Goal: Transaction & Acquisition: Obtain resource

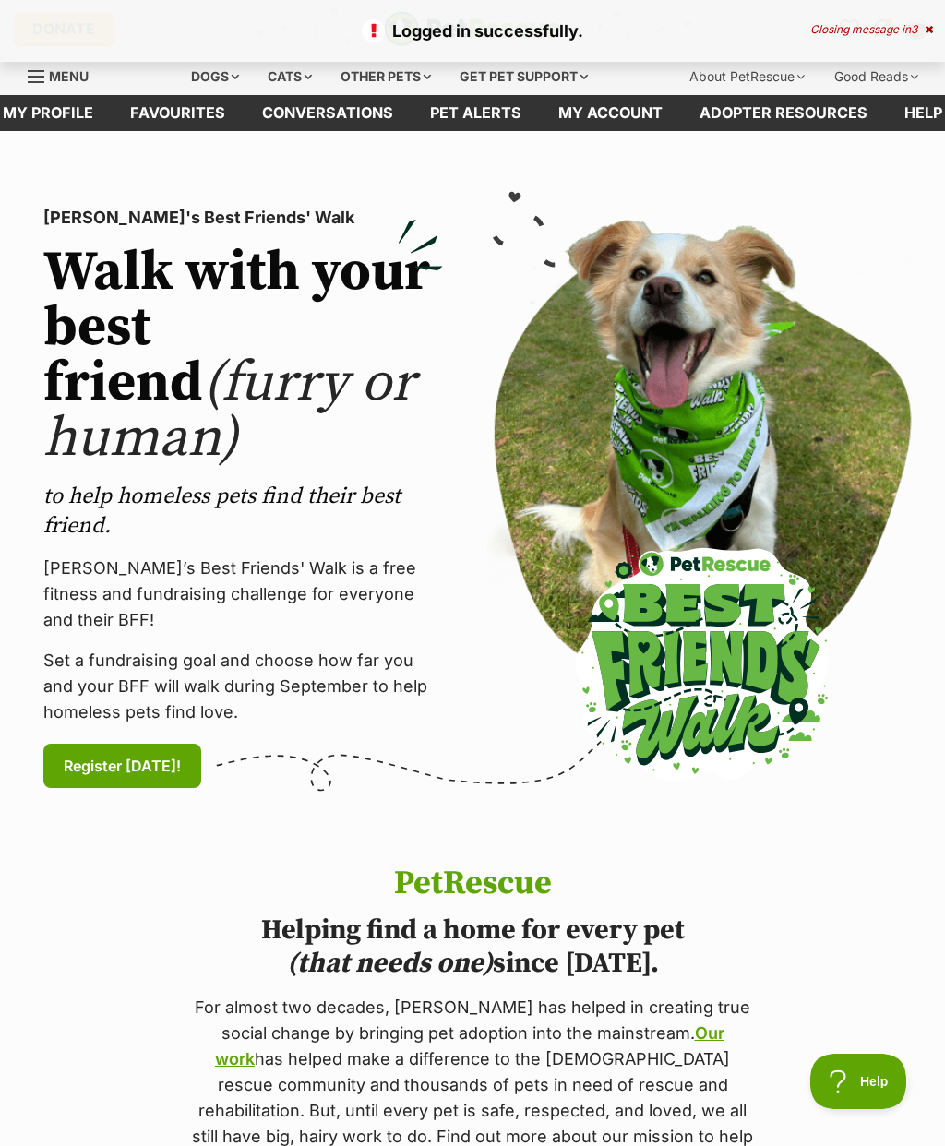
click at [937, 21] on div "Logged in successfully. Closing message in 3" at bounding box center [472, 31] width 945 height 62
click at [929, 31] on icon at bounding box center [928, 29] width 8 height 11
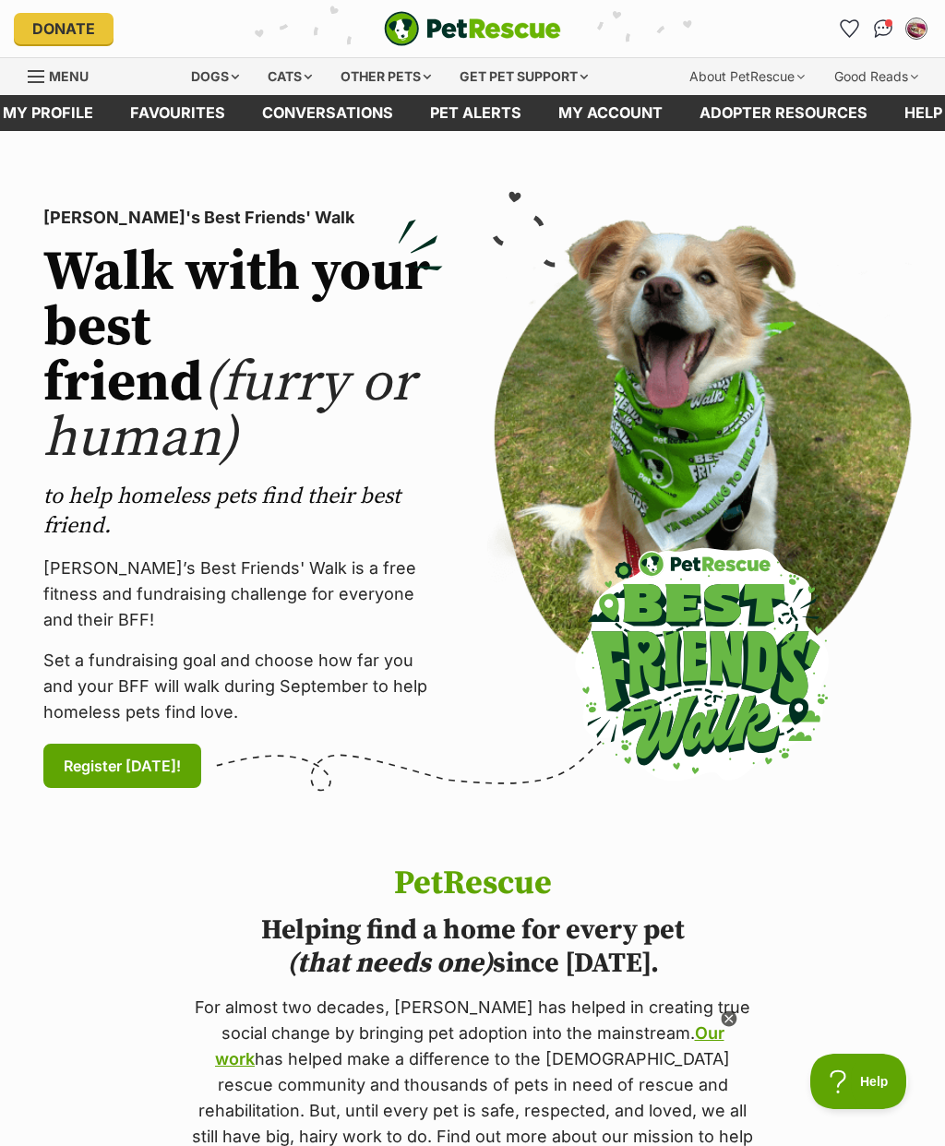
click at [845, 21] on icon "Favourites" at bounding box center [849, 28] width 18 height 17
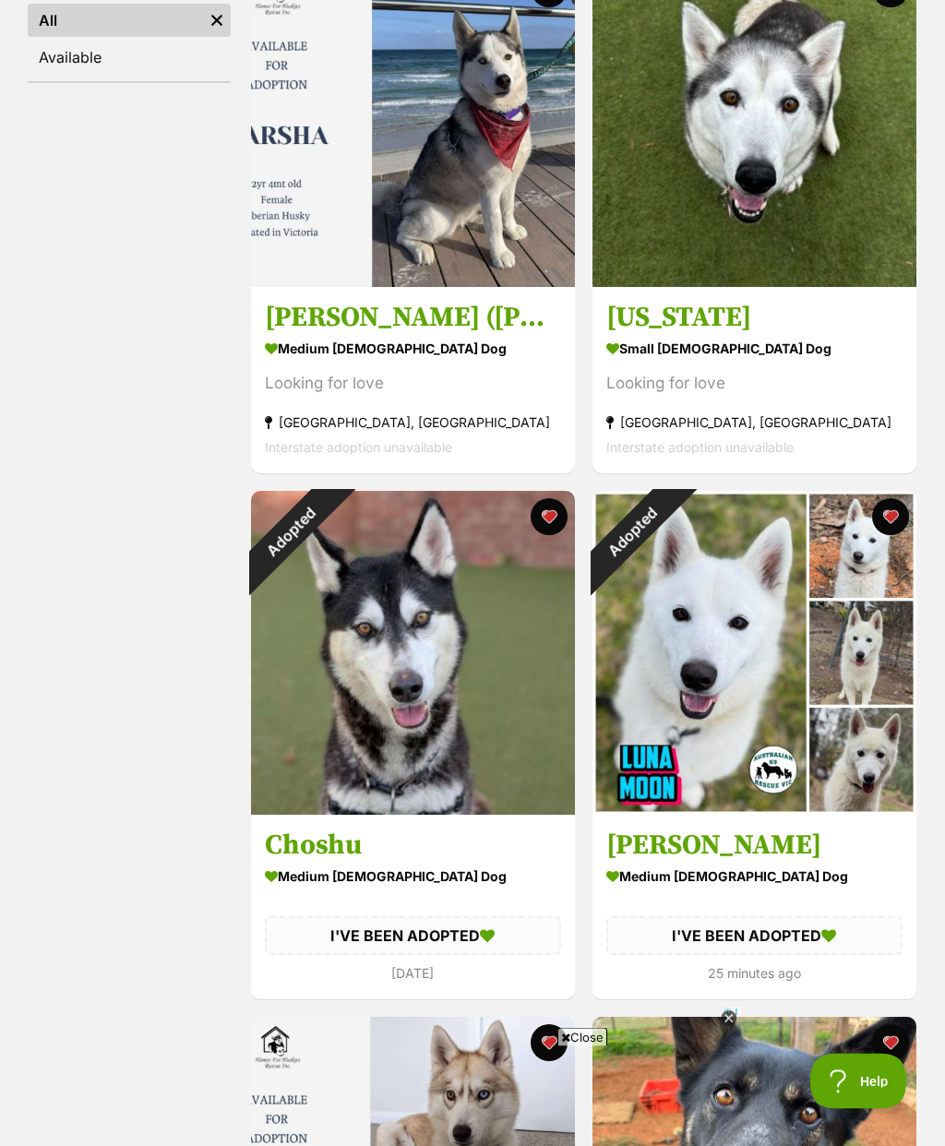
scroll to position [417, 0]
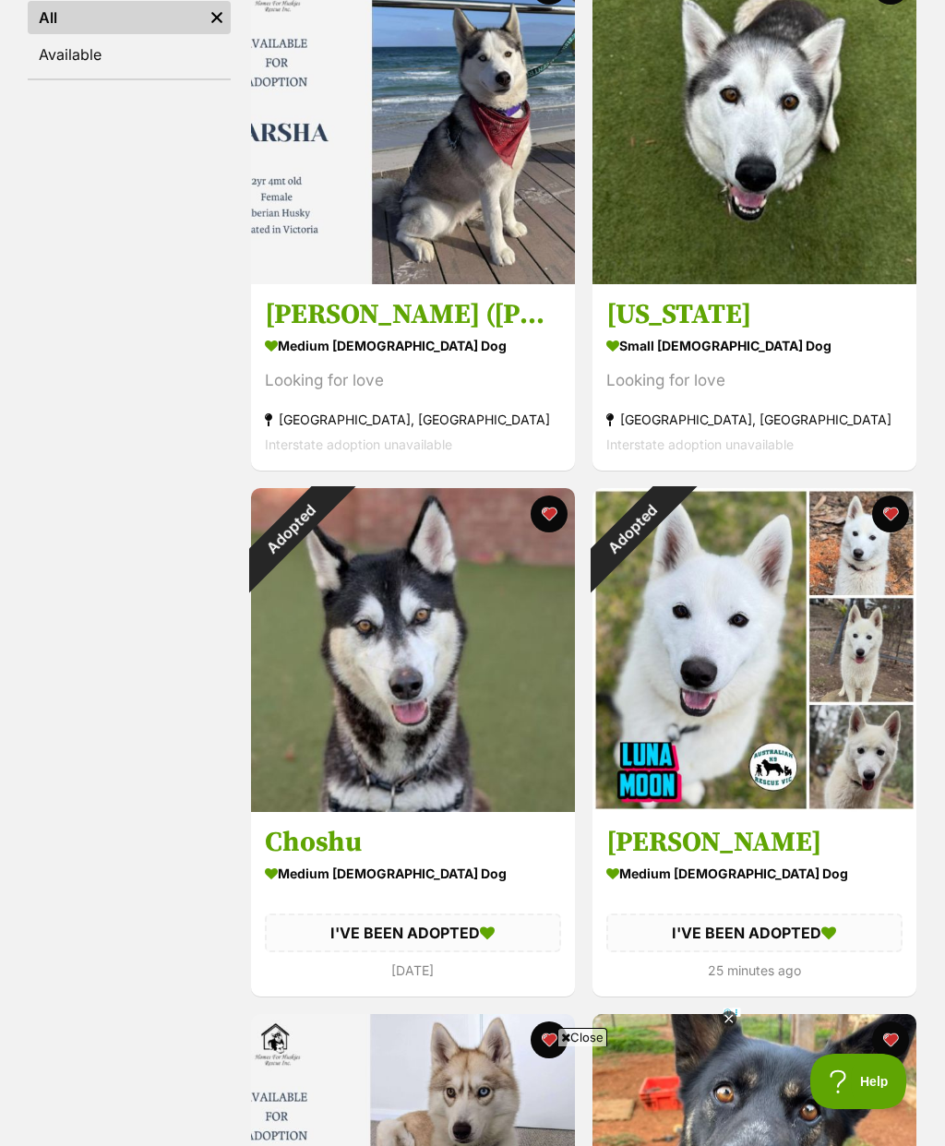
click at [332, 510] on div "Adopted" at bounding box center [291, 528] width 81 height 81
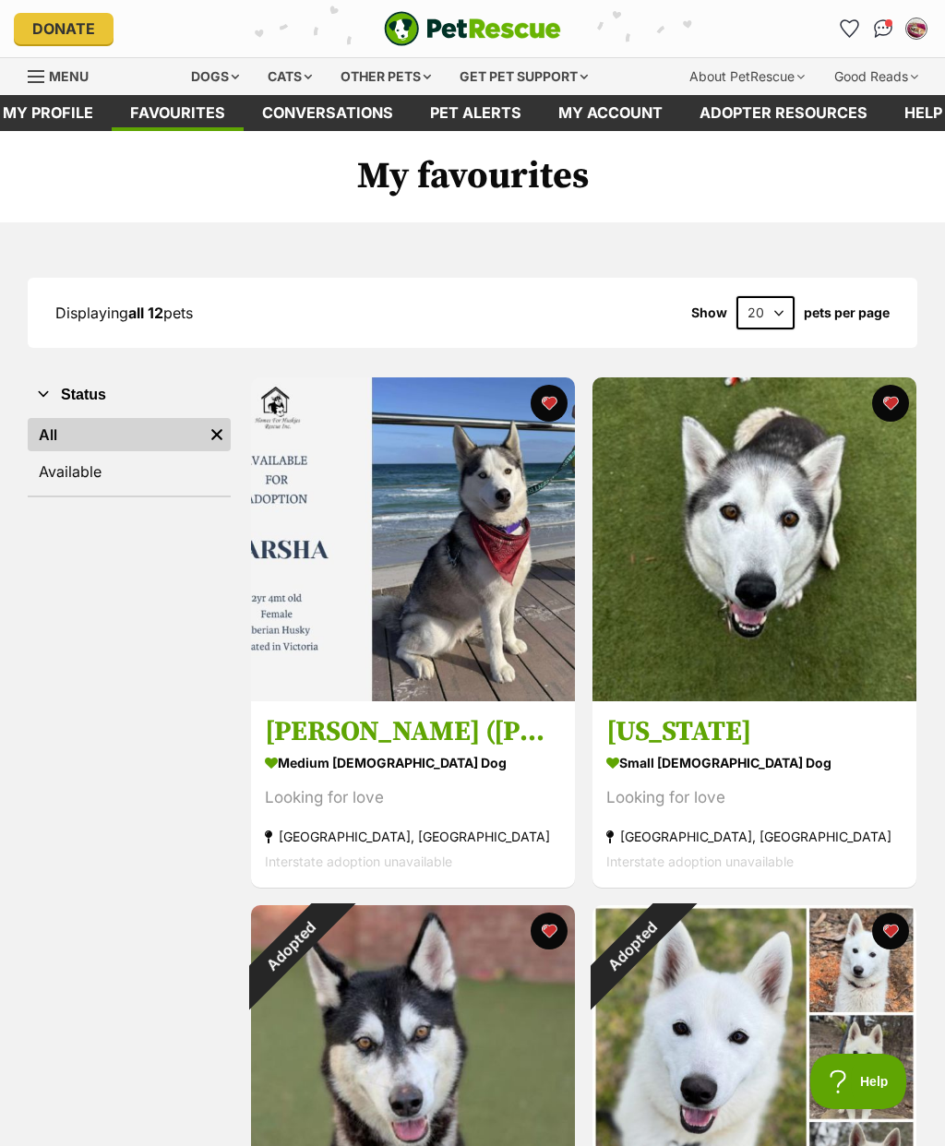
scroll to position [491, 0]
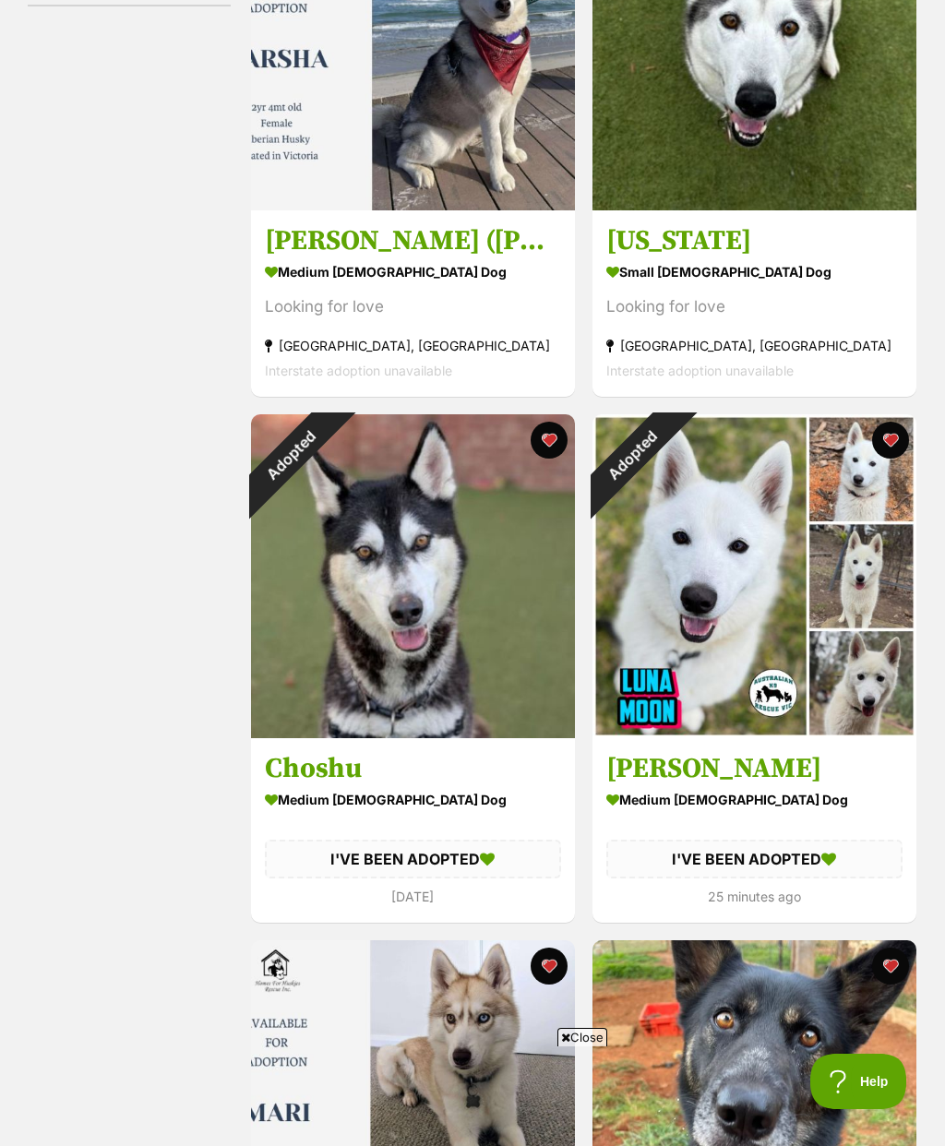
click at [554, 448] on button "favourite" at bounding box center [548, 440] width 37 height 37
click at [902, 456] on img at bounding box center [754, 576] width 324 height 324
click at [901, 447] on button "favourite" at bounding box center [889, 440] width 37 height 37
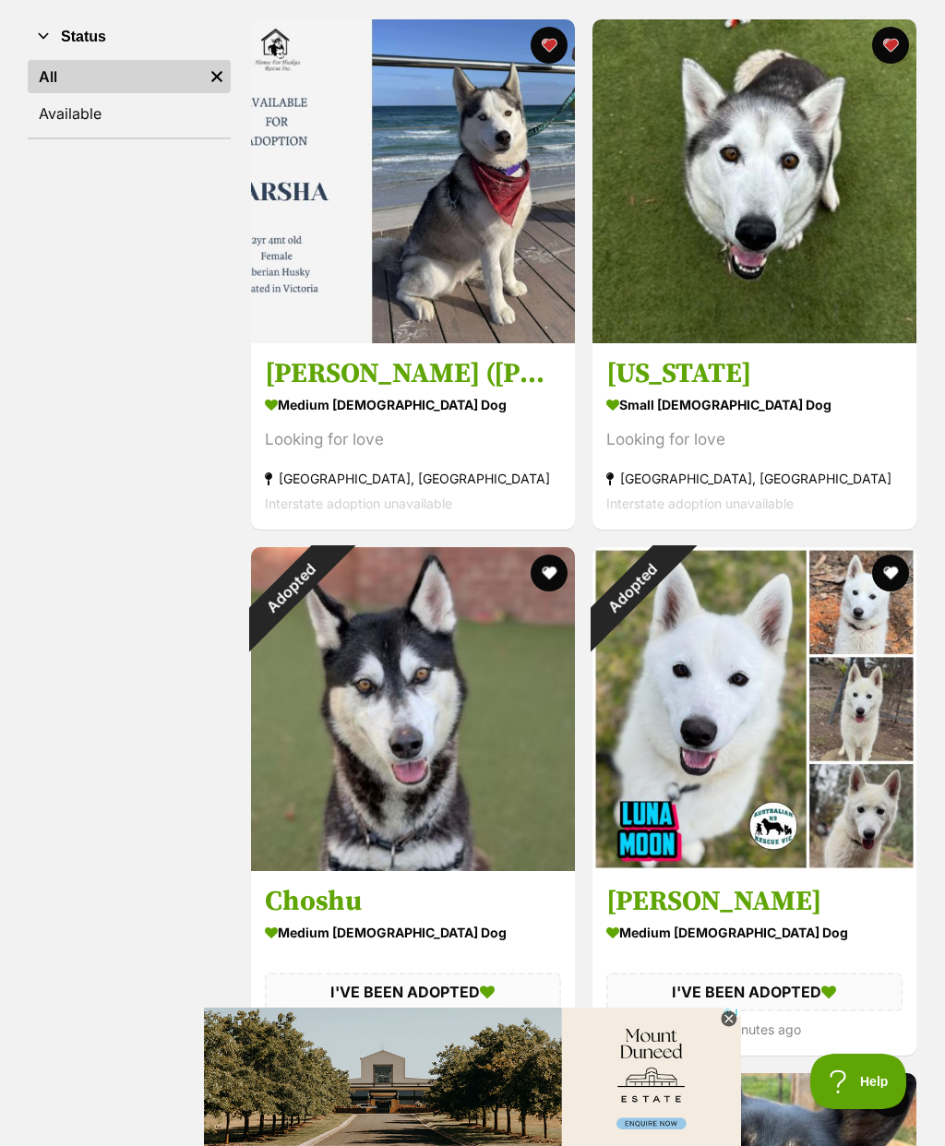
click at [853, 428] on div "Looking for love" at bounding box center [754, 439] width 296 height 25
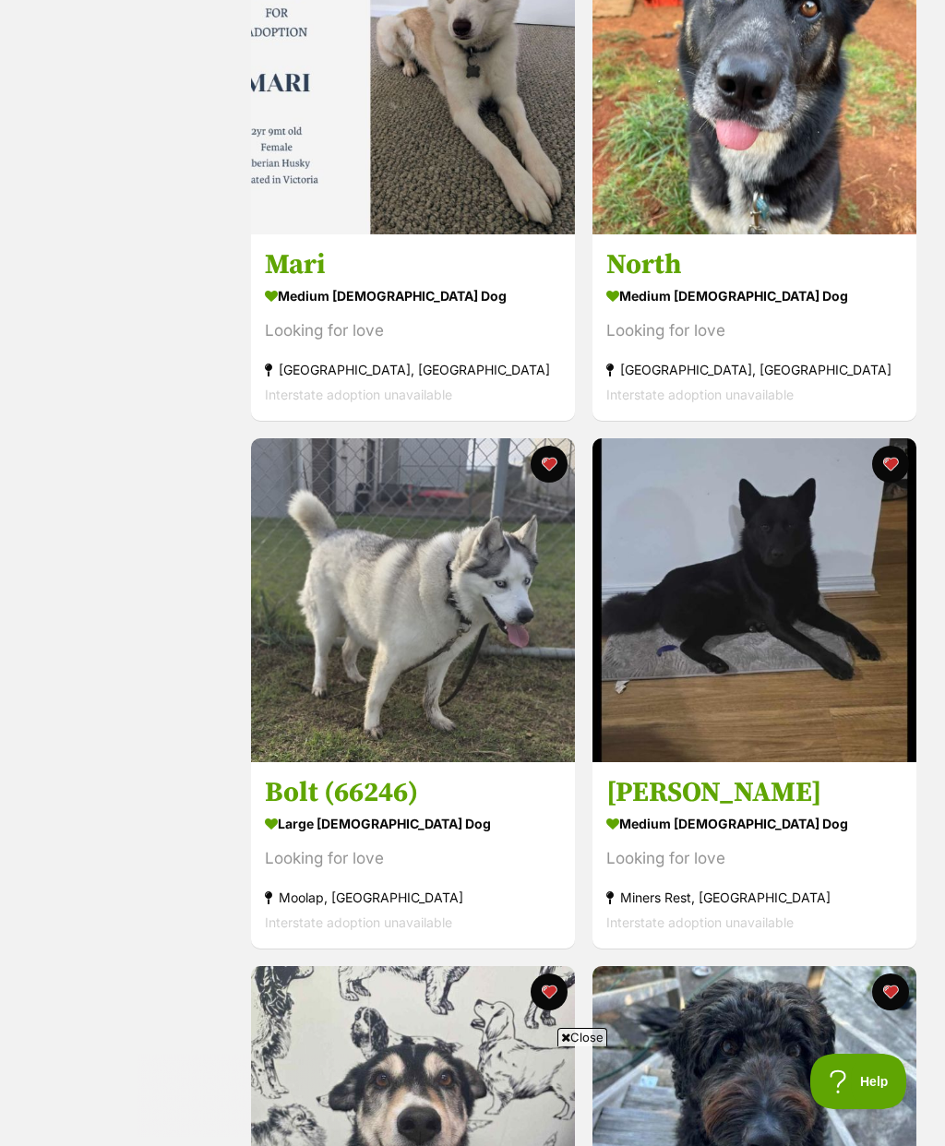
scroll to position [1528, 0]
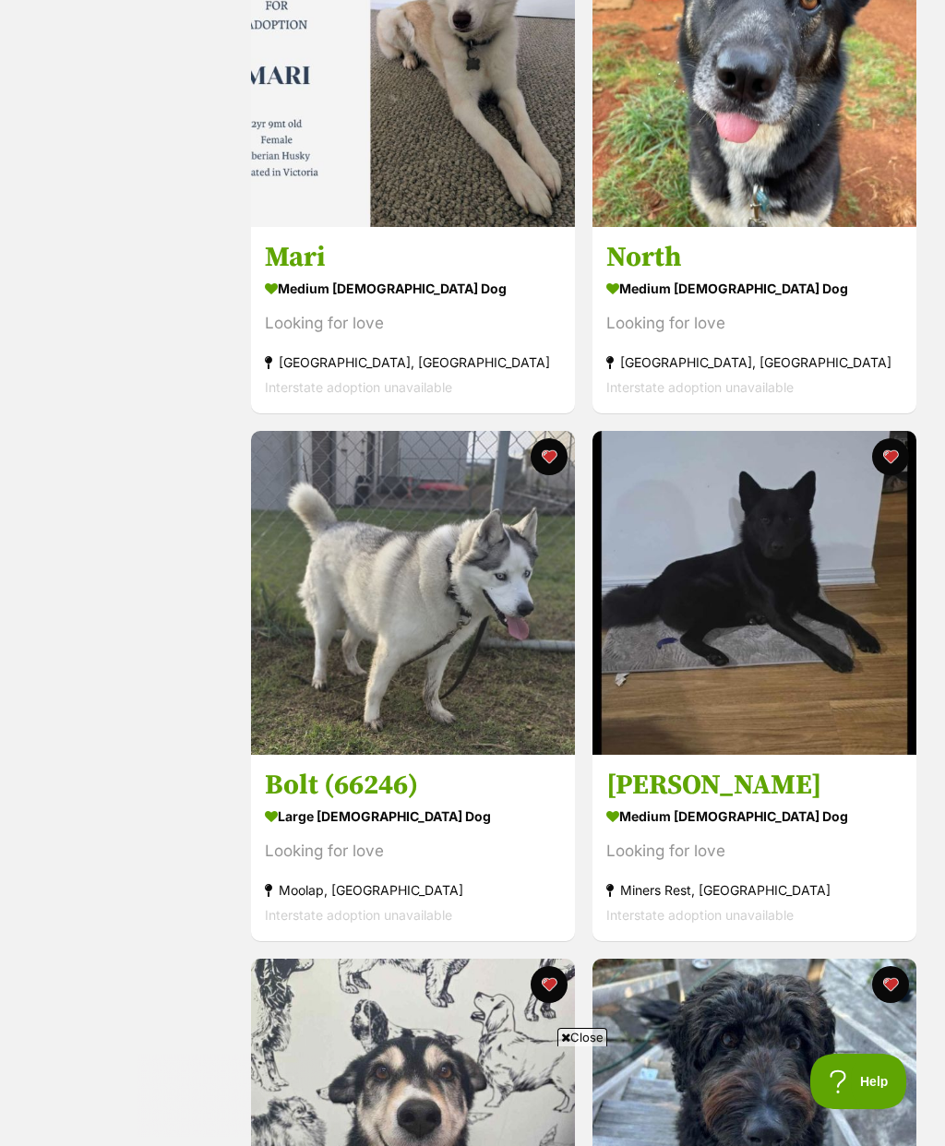
click at [327, 388] on span "Interstate adoption unavailable" at bounding box center [358, 387] width 187 height 16
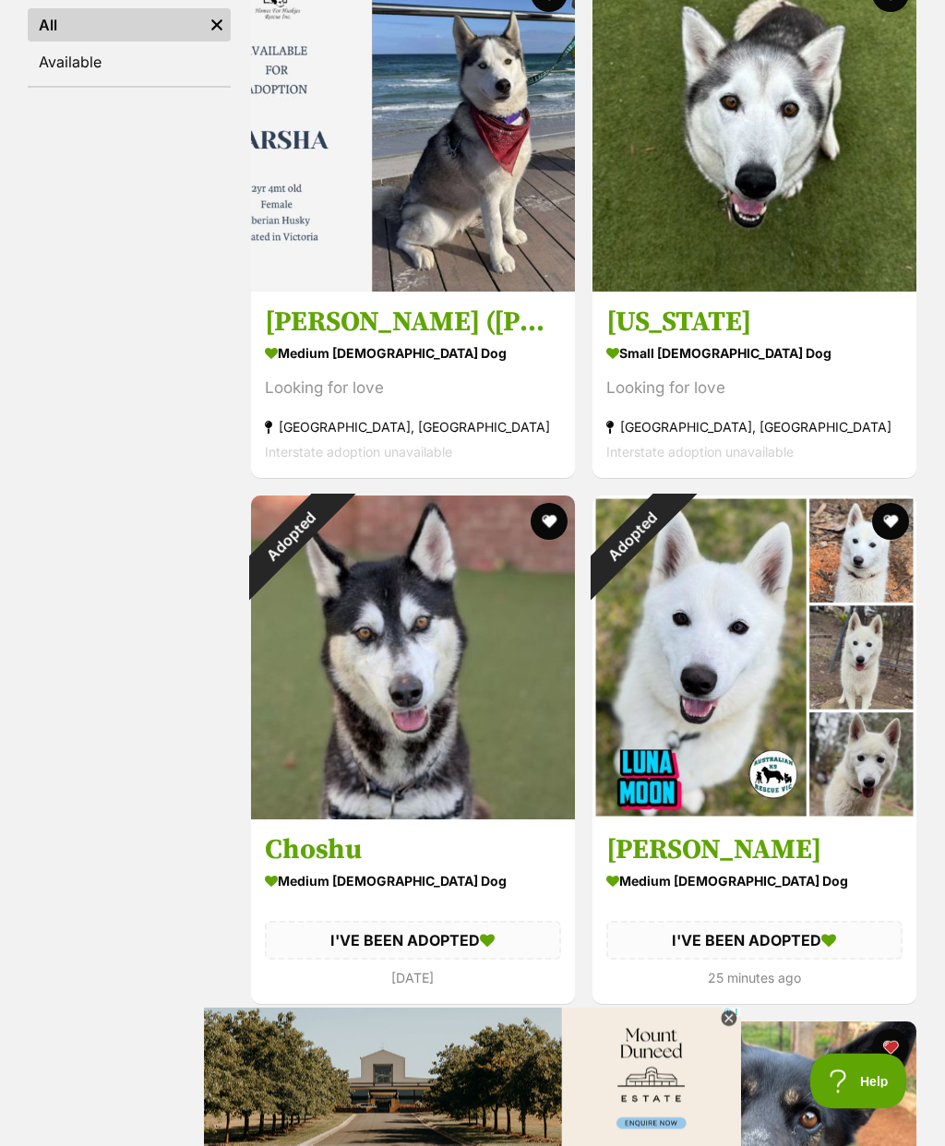
scroll to position [410, 0]
click at [507, 407] on section "medium female Dog Looking for love Melbourne, VIC Interstate adoption unavailab…" at bounding box center [413, 401] width 296 height 125
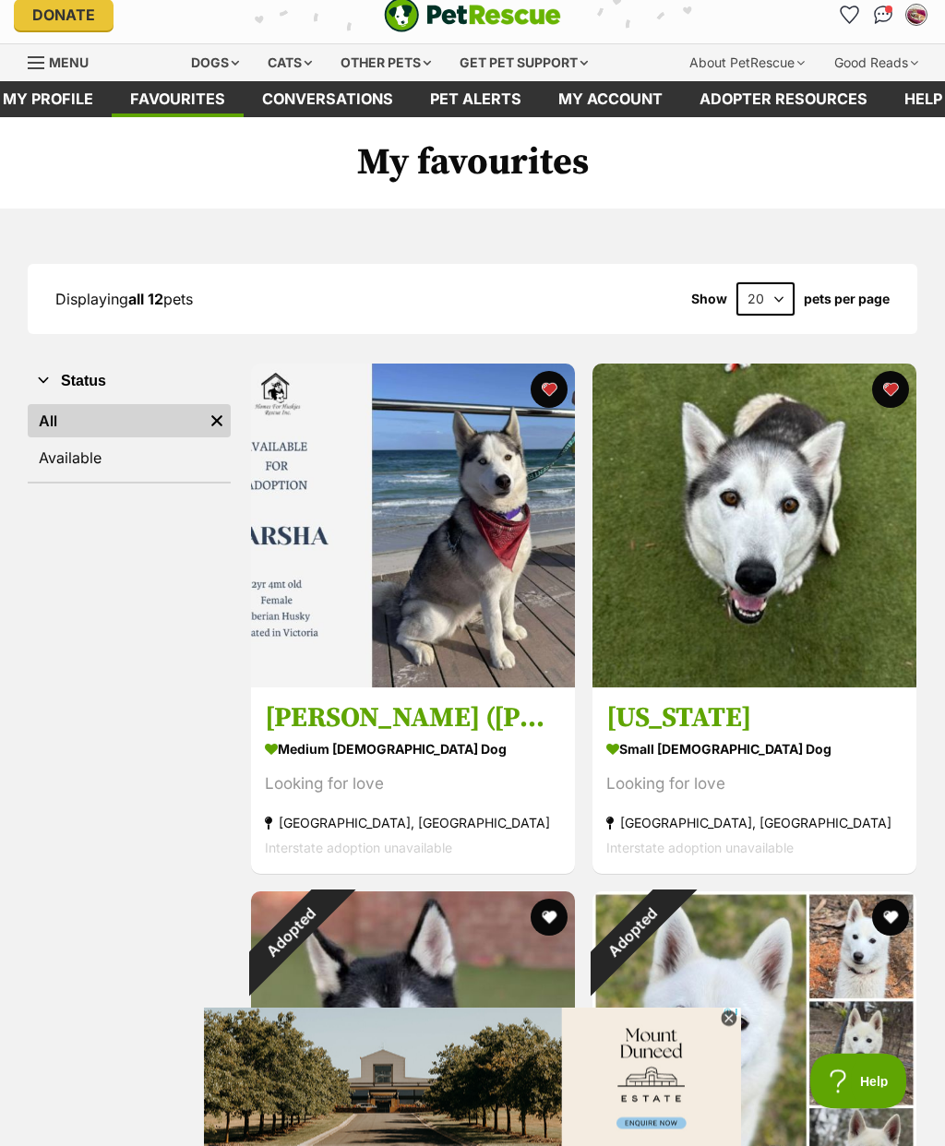
scroll to position [0, 0]
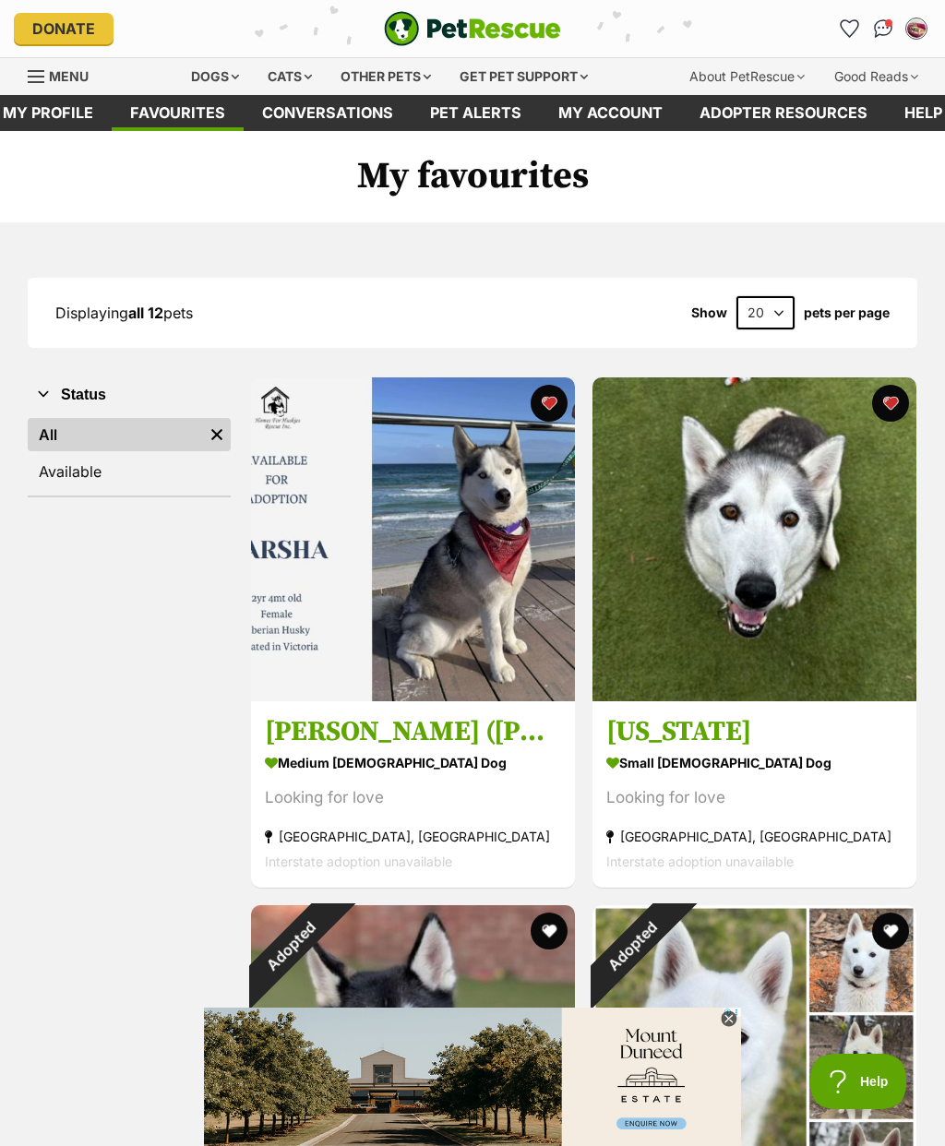
click at [485, 120] on link "Pet alerts" at bounding box center [475, 113] width 128 height 36
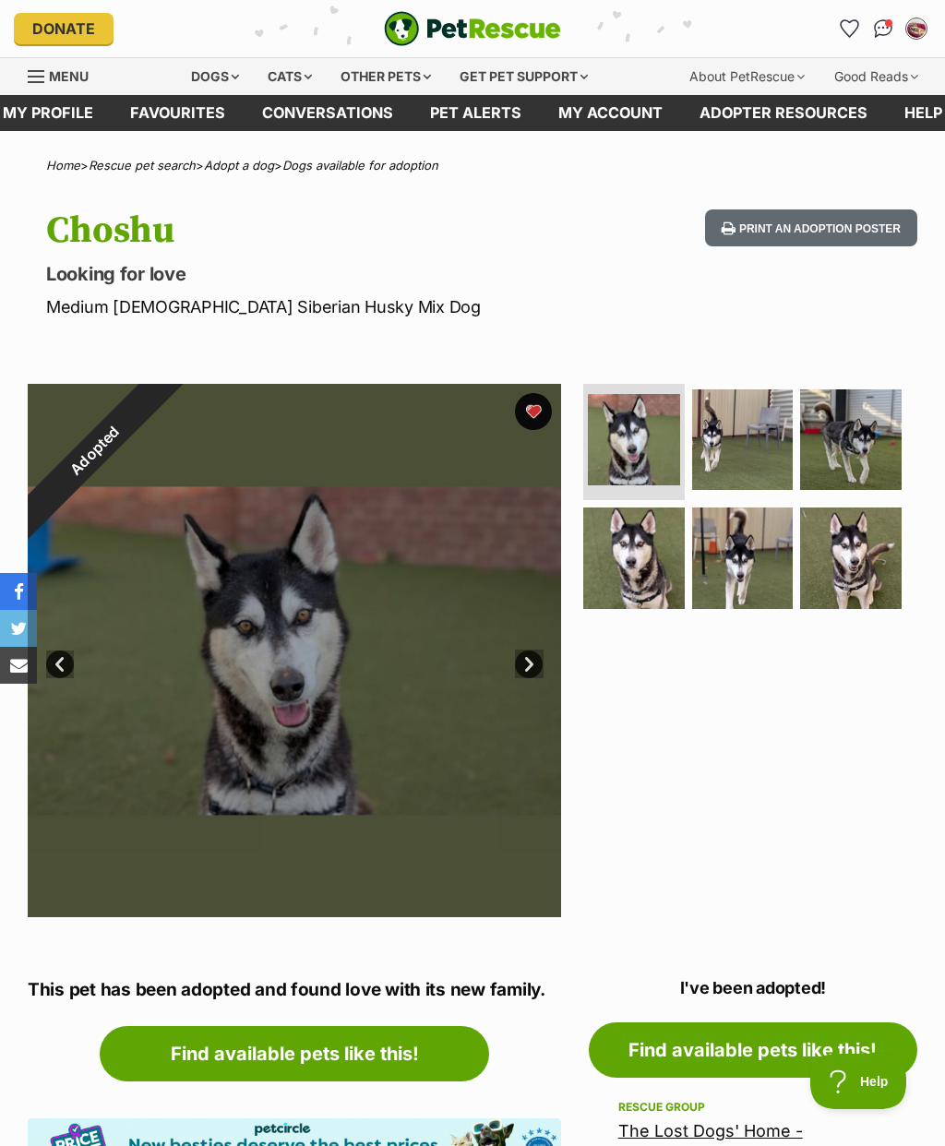
click at [161, 413] on div "Adopted" at bounding box center [95, 451] width 134 height 134
click at [161, 409] on div "Adopted" at bounding box center [95, 451] width 134 height 134
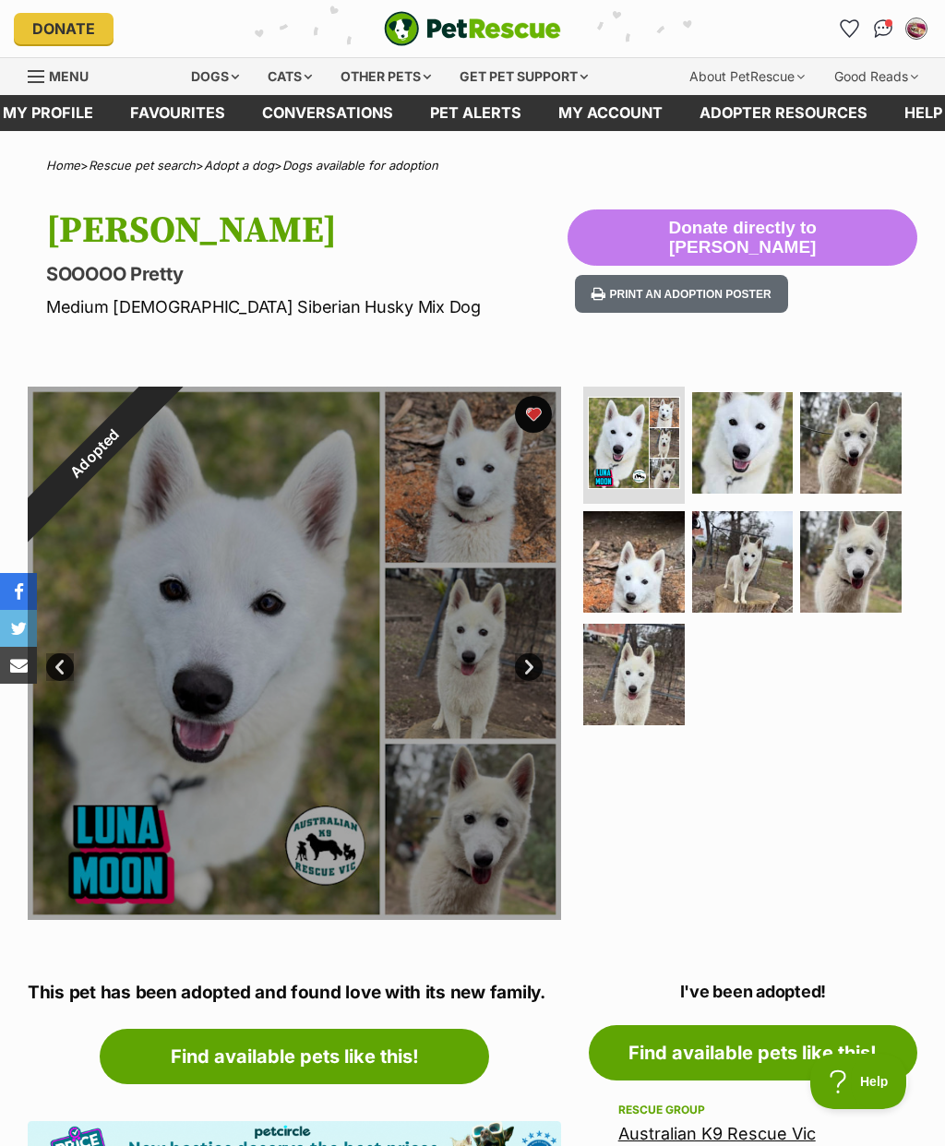
click at [161, 418] on div "Adopted" at bounding box center [95, 454] width 134 height 134
click at [161, 420] on div "Adopted" at bounding box center [95, 454] width 134 height 134
click at [161, 414] on div "Adopted" at bounding box center [95, 454] width 134 height 134
click at [161, 402] on div "Adopted" at bounding box center [95, 454] width 134 height 134
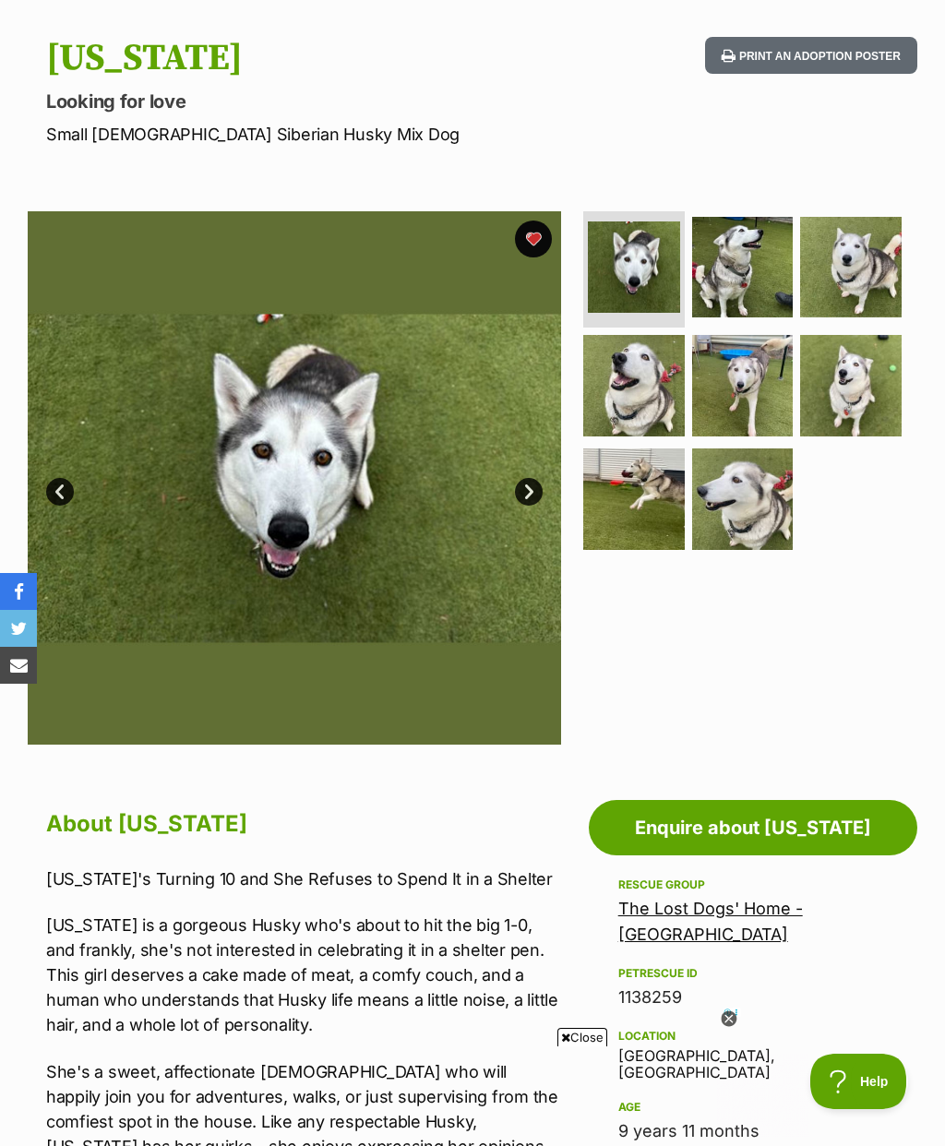
scroll to position [171, 0]
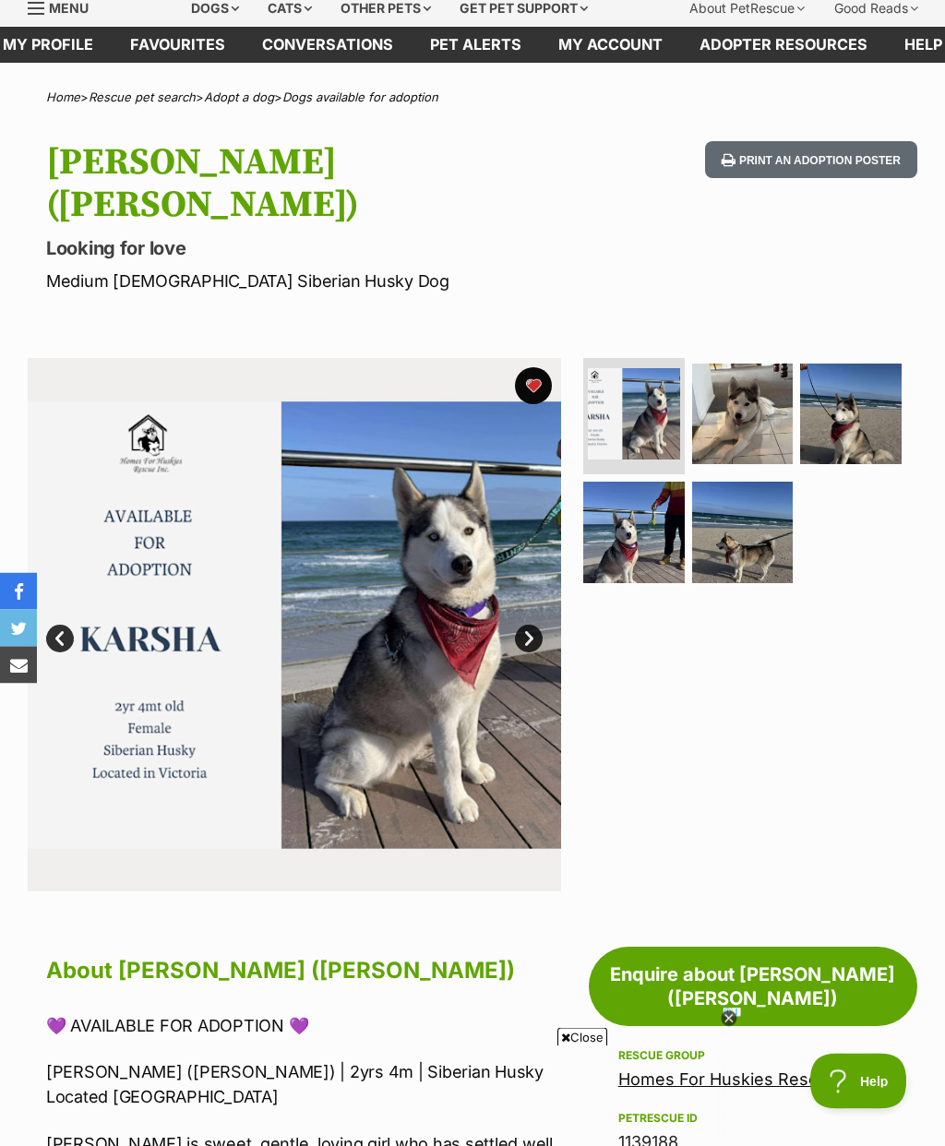
scroll to position [59, 0]
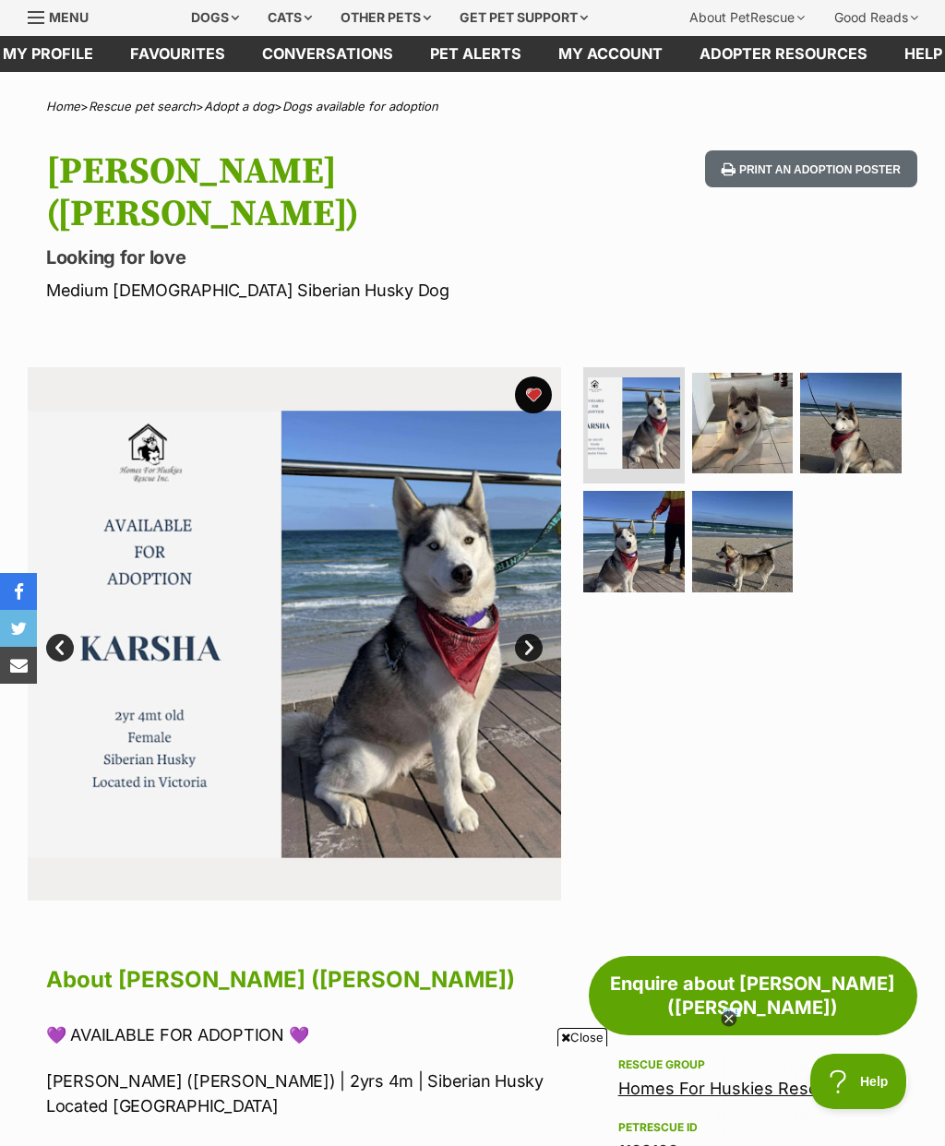
click at [649, 500] on img at bounding box center [633, 541] width 101 height 101
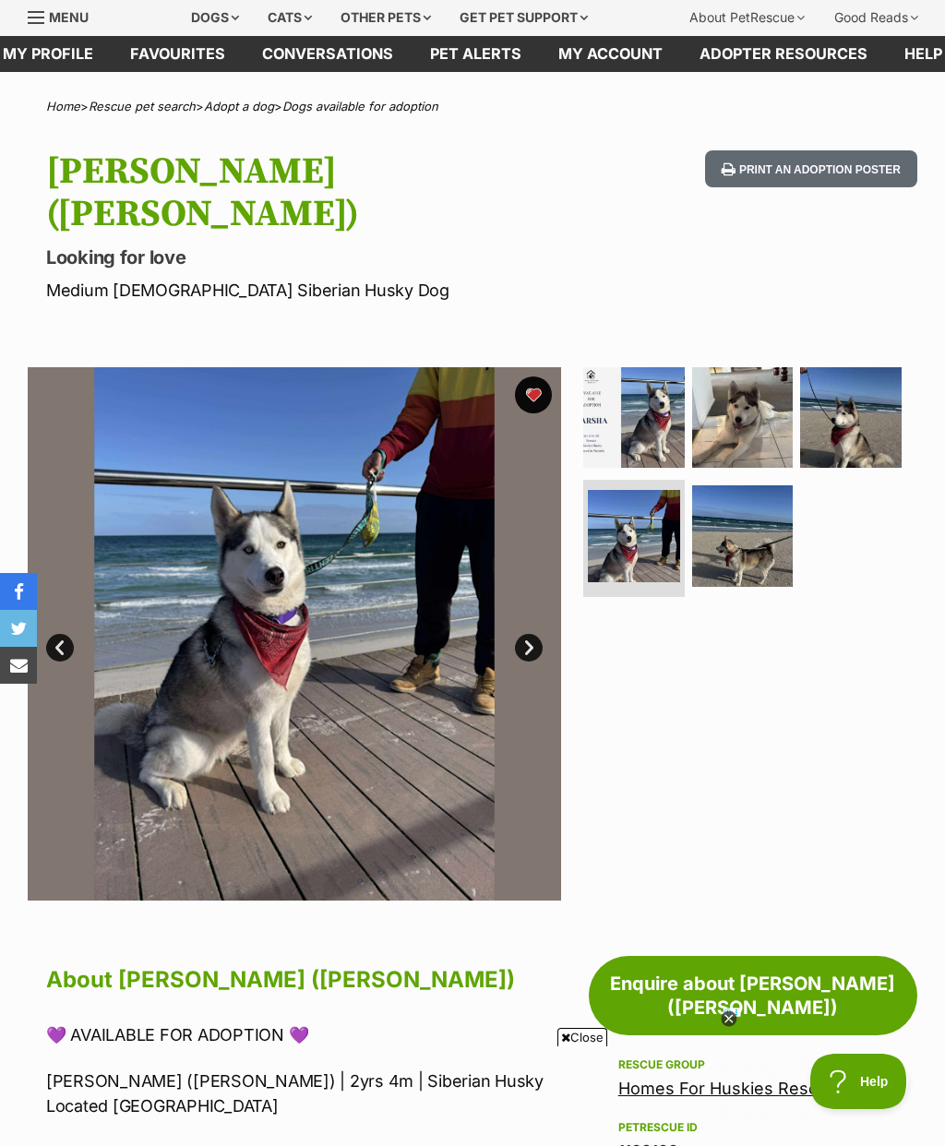
click at [737, 504] on img at bounding box center [742, 535] width 101 height 101
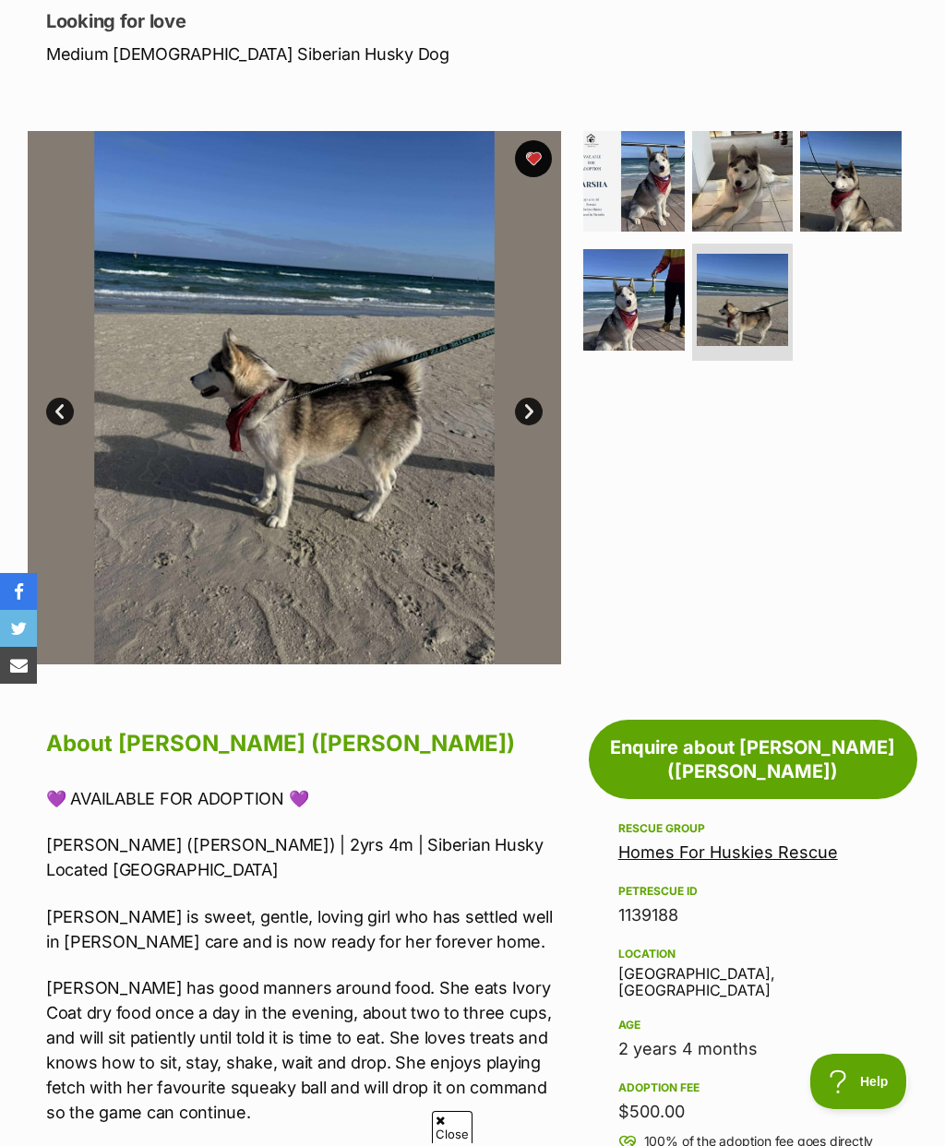
scroll to position [255, 0]
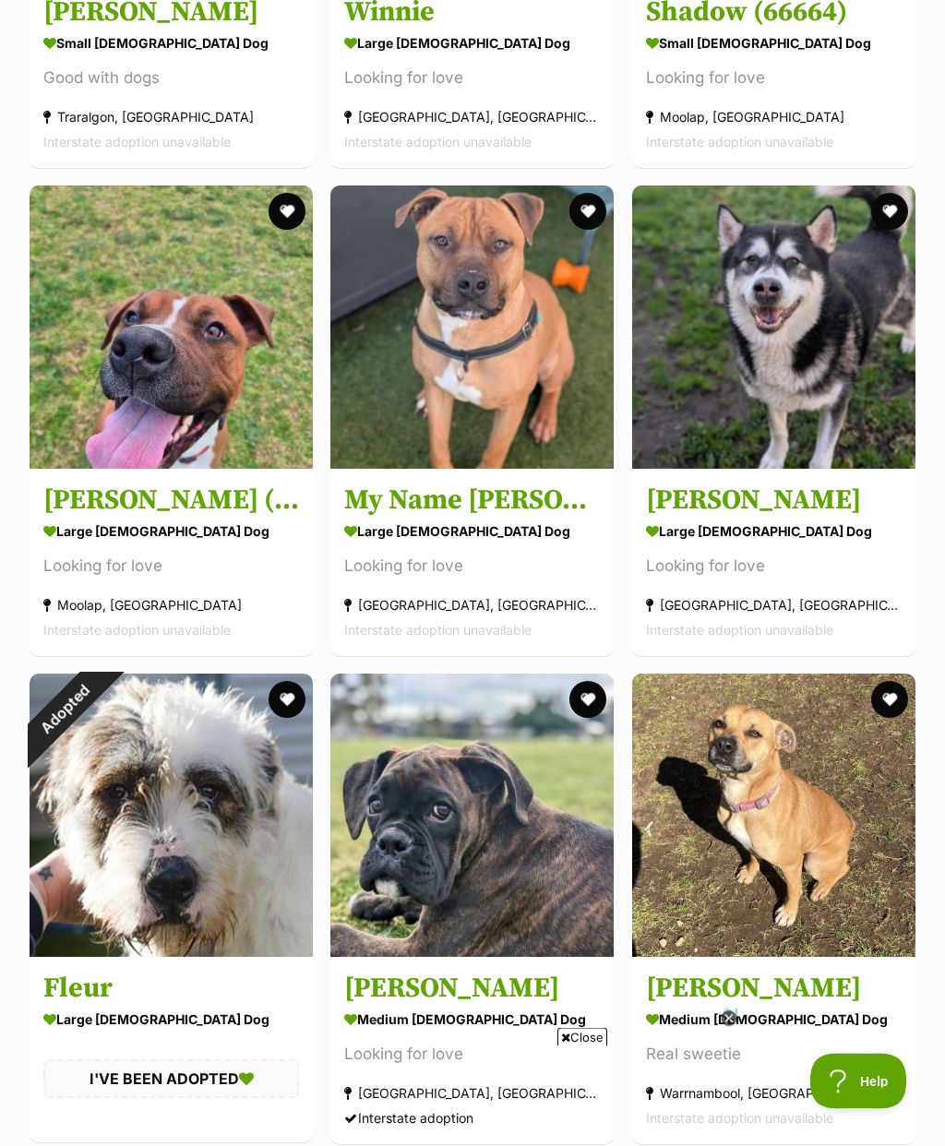
scroll to position [4099, 0]
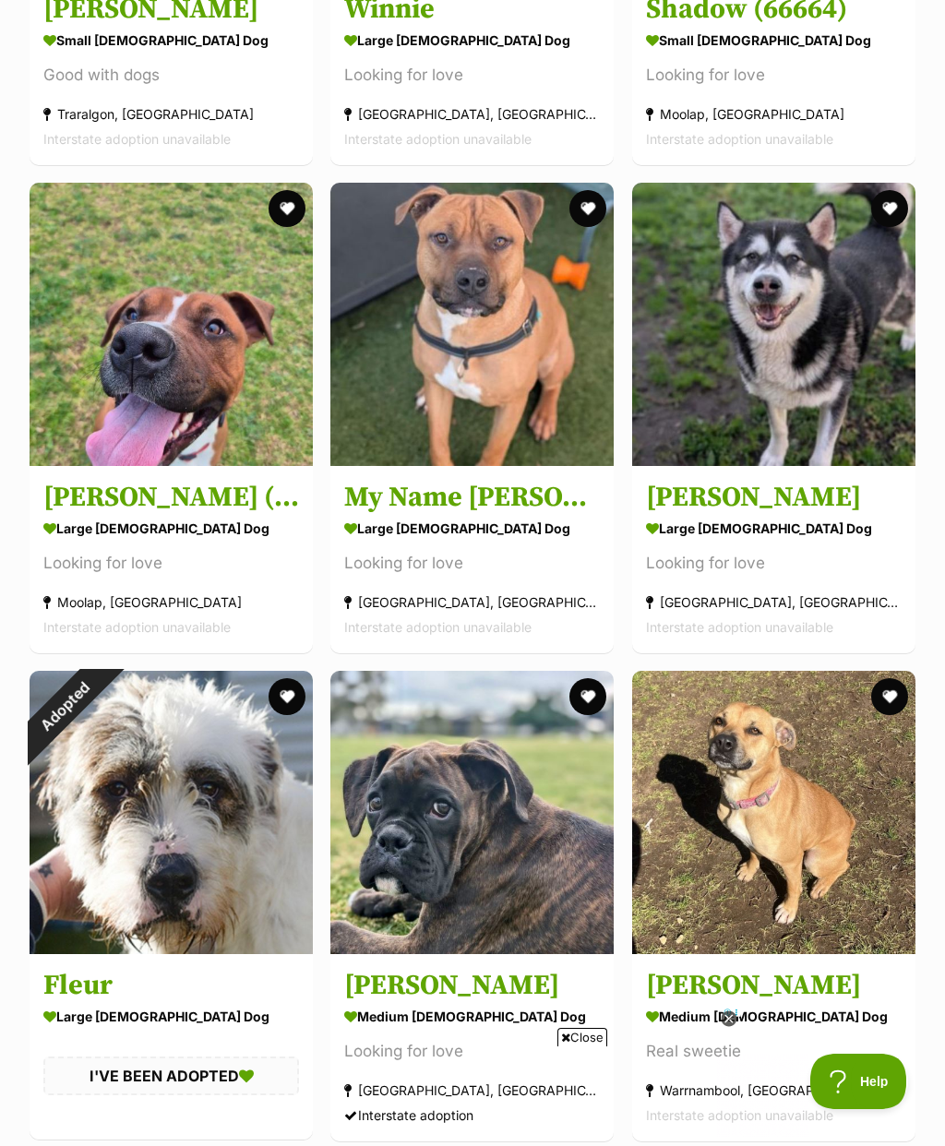
click at [885, 609] on div "Cranbourne West, VIC" at bounding box center [774, 601] width 256 height 25
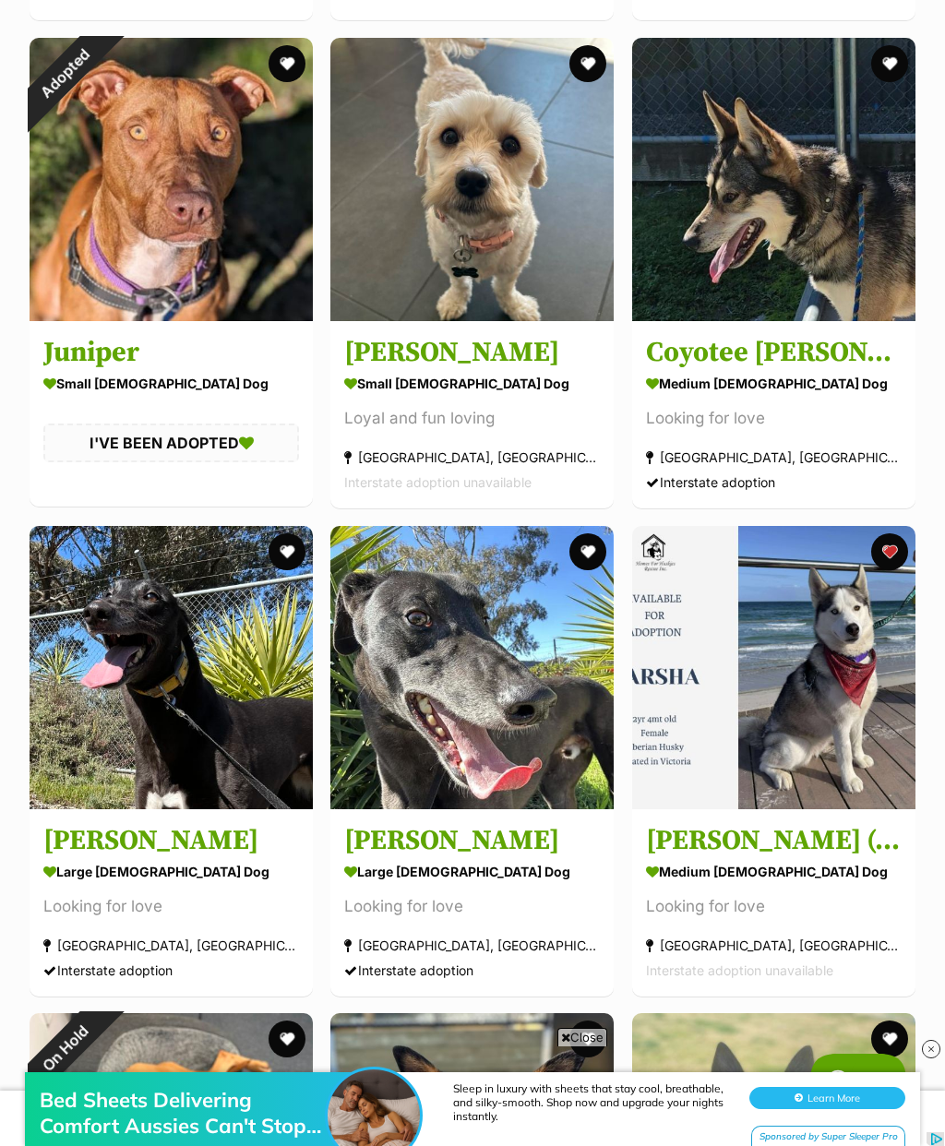
scroll to position [0, 0]
click at [819, 391] on div "medium male Dog" at bounding box center [774, 383] width 256 height 27
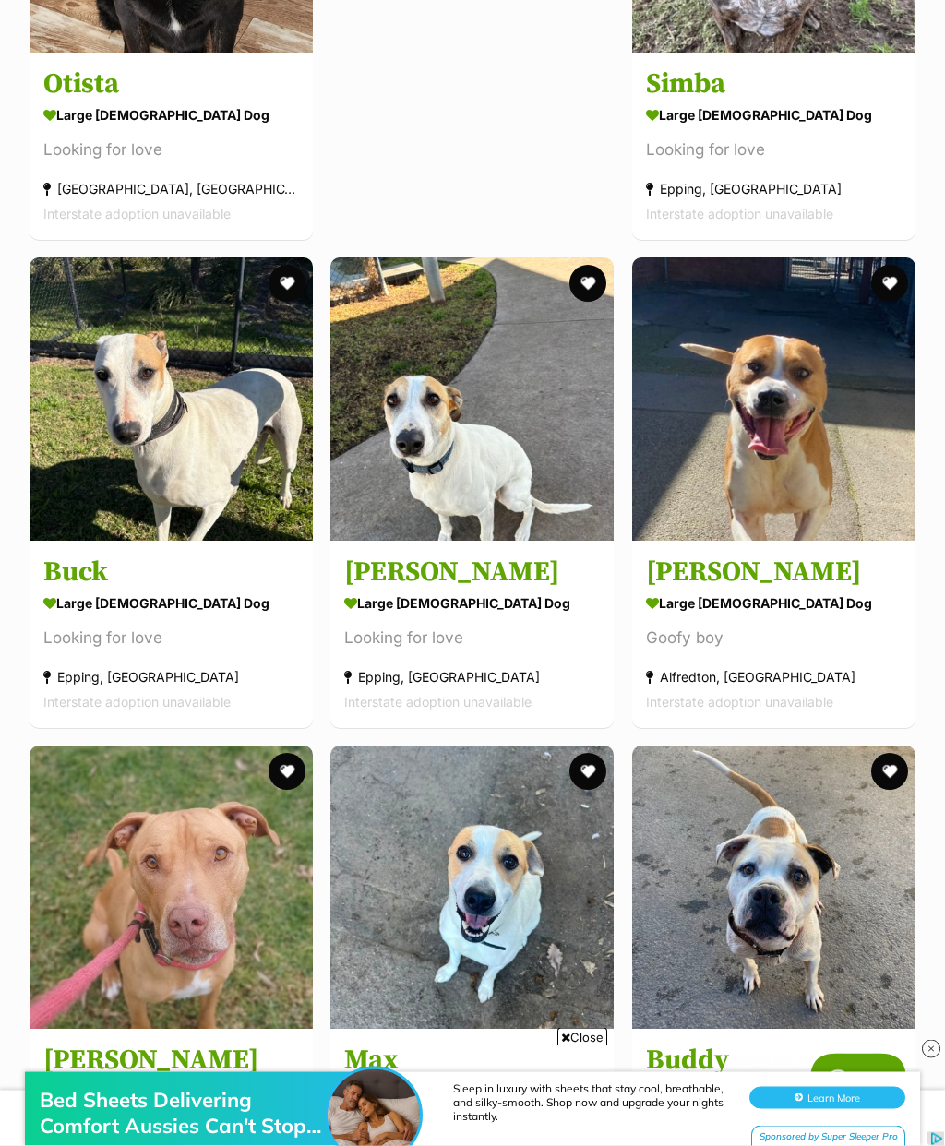
scroll to position [9876, 0]
